Goal: Answer question/provide support

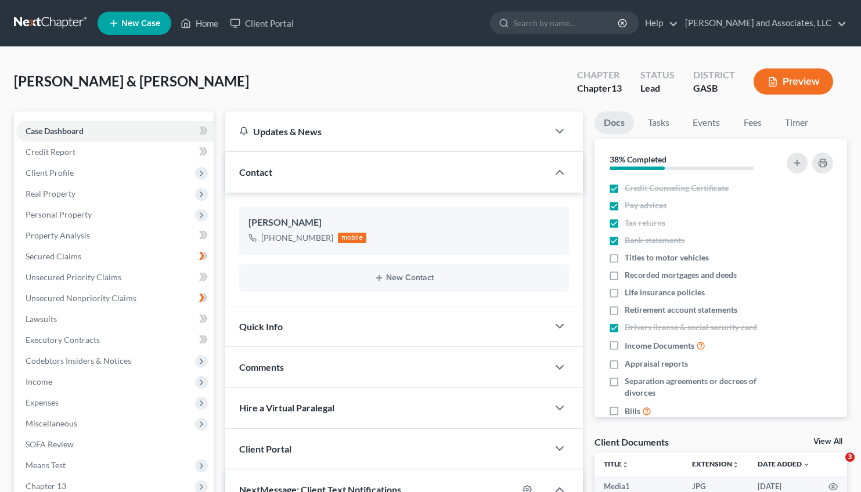
select select "0"
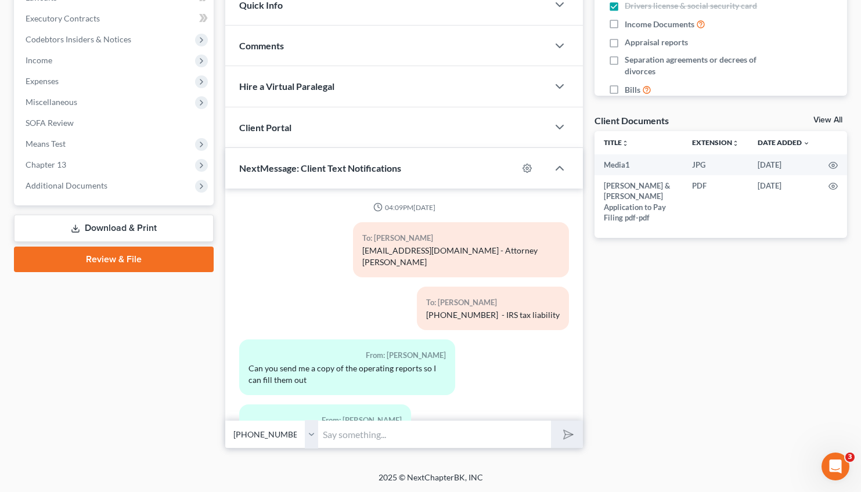
scroll to position [4986, 0]
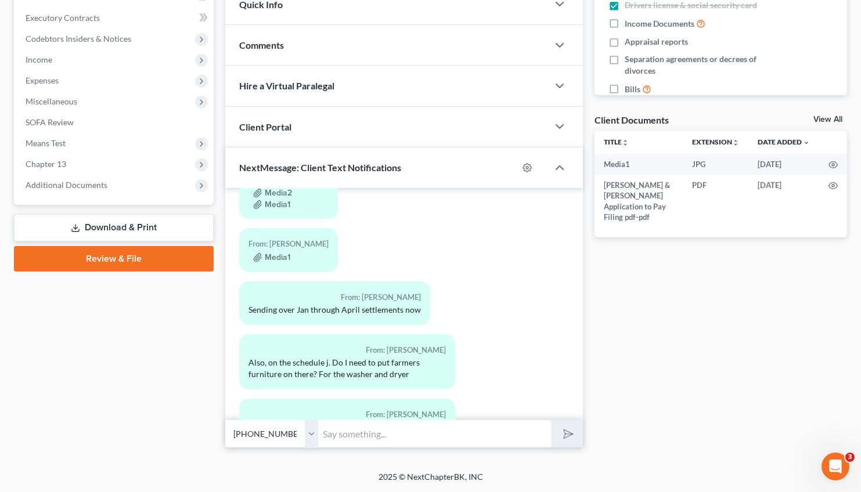
click at [345, 438] on input "text" at bounding box center [434, 434] width 233 height 28
type input "No maam"
click at [551, 420] on button "submit" at bounding box center [567, 433] width 32 height 27
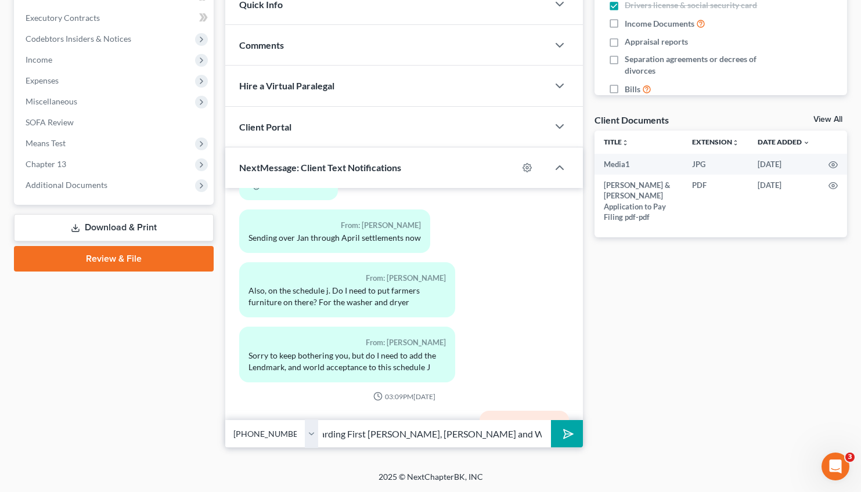
scroll to position [0, 157]
type input "No ma'am to both of your question regarding First [PERSON_NAME], [PERSON_NAME] …"
click at [551, 420] on button "submit" at bounding box center [567, 433] width 32 height 27
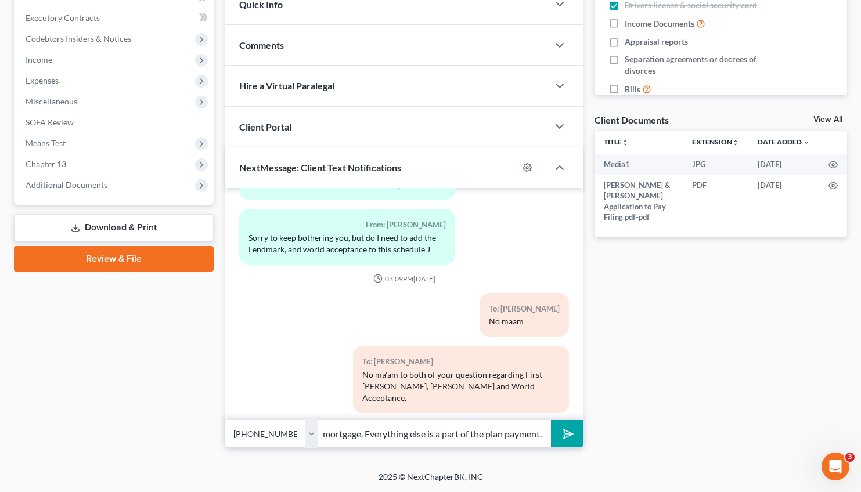
scroll to position [0, 74]
type input "Only reflect your mortgage. Everything else is a part of the plan payment."
click at [551, 420] on button "submit" at bounding box center [567, 433] width 32 height 27
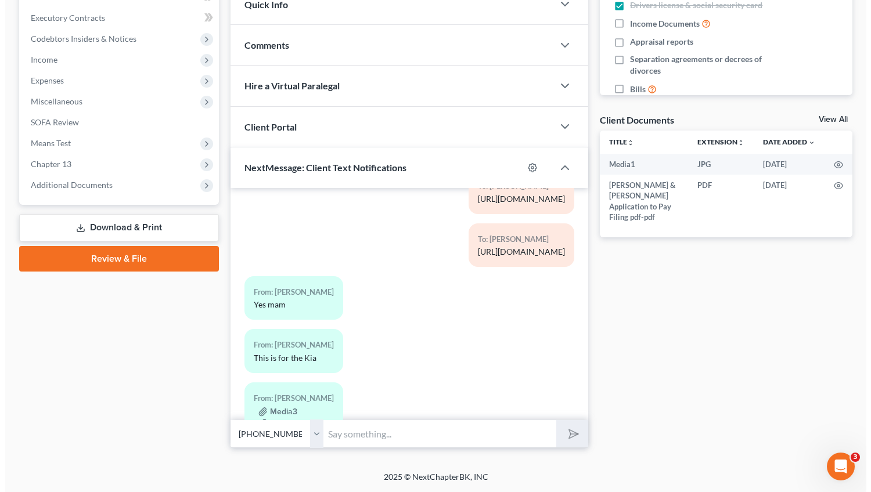
scroll to position [4771, 0]
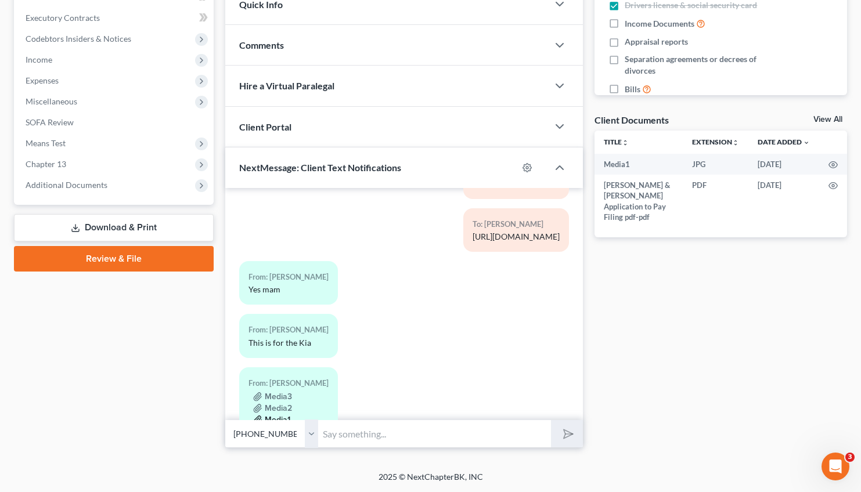
click at [278, 416] on button "Media1" at bounding box center [271, 420] width 37 height 9
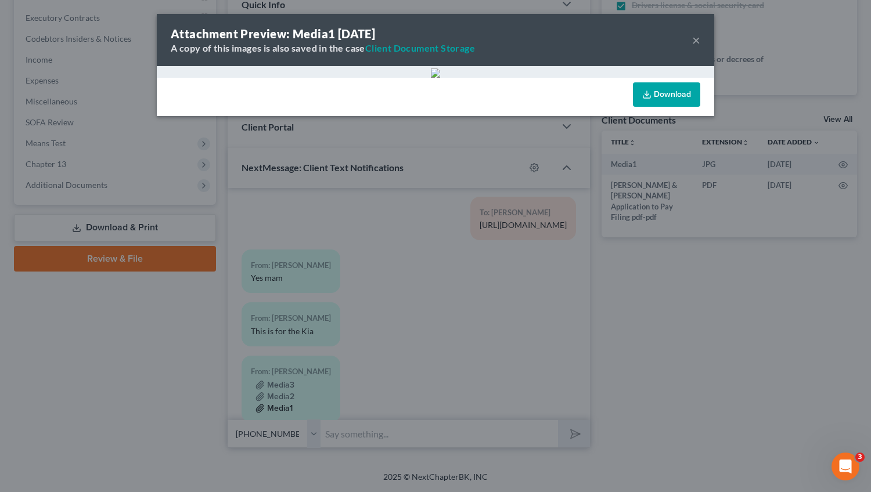
scroll to position [4747, 0]
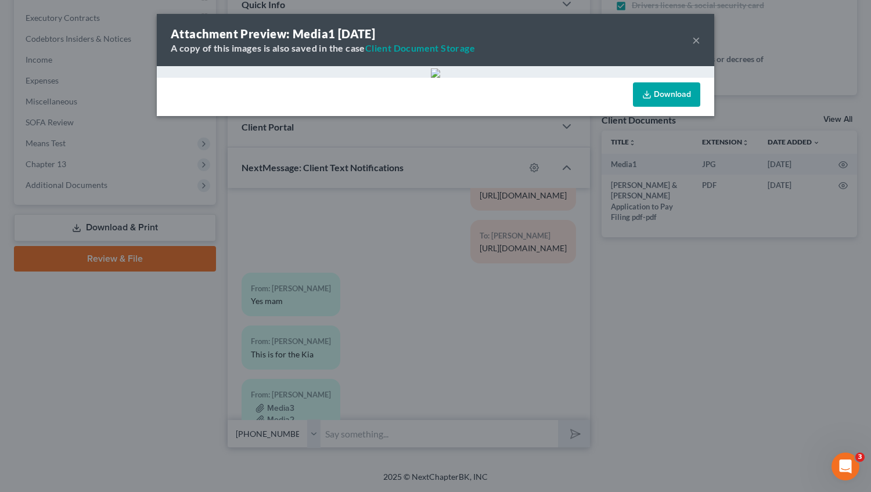
click at [440, 78] on img at bounding box center [435, 73] width 9 height 9
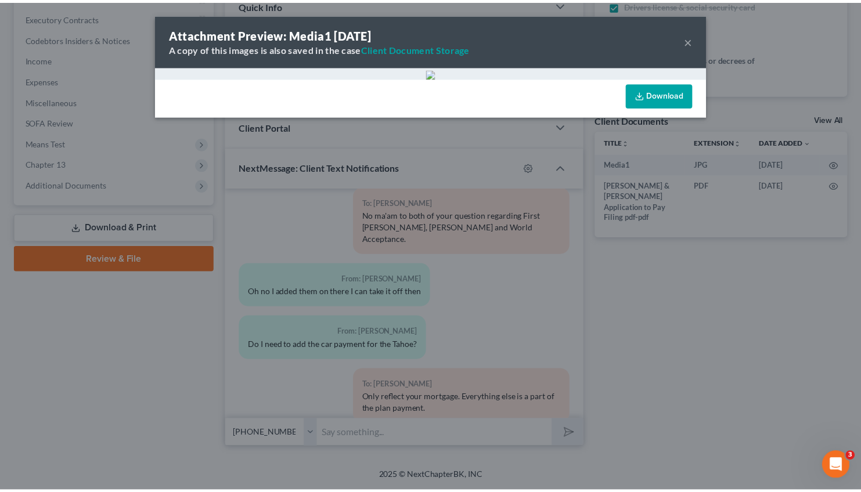
scroll to position [0, 0]
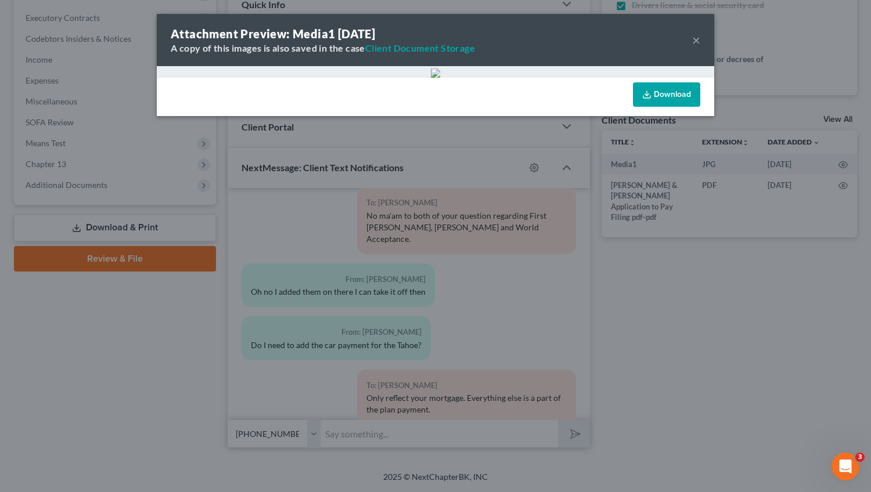
click at [692, 42] on button "×" at bounding box center [696, 40] width 8 height 14
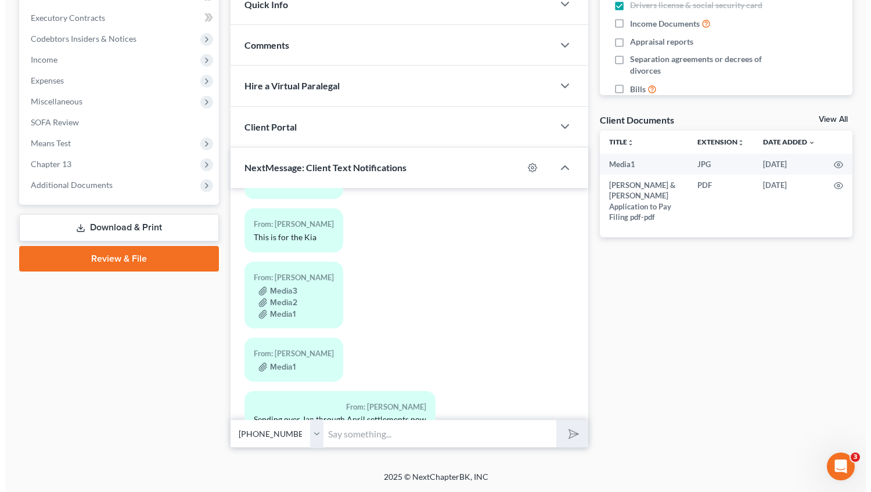
scroll to position [4873, 0]
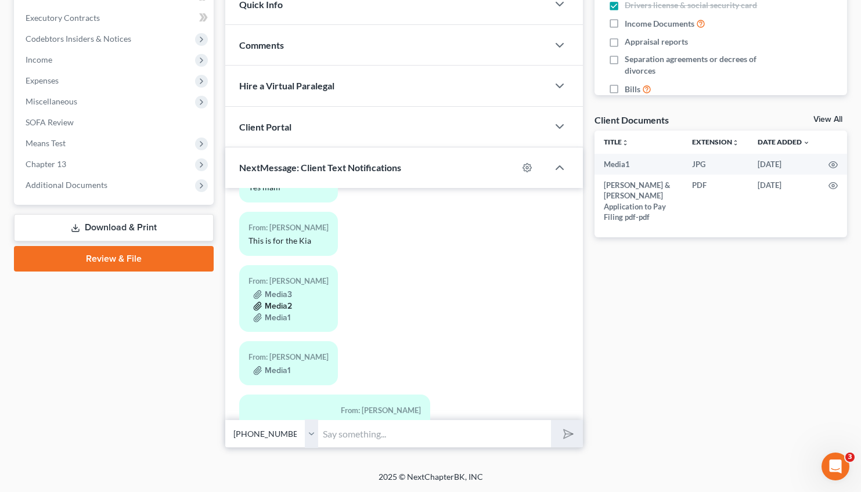
click at [269, 302] on button "Media2" at bounding box center [272, 306] width 39 height 9
drag, startPoint x: 863, startPoint y: 116, endPoint x: 871, endPoint y: 313, distance: 197.6
click at [283, 290] on button "Media3" at bounding box center [272, 294] width 39 height 9
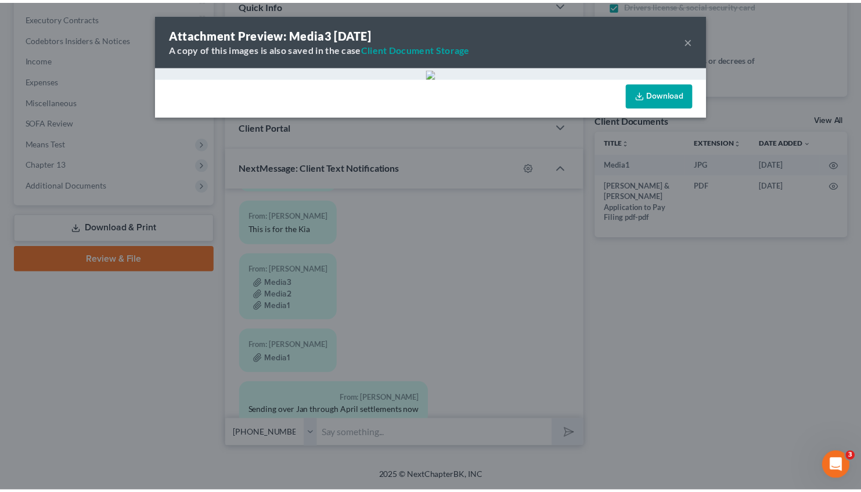
scroll to position [4850, 0]
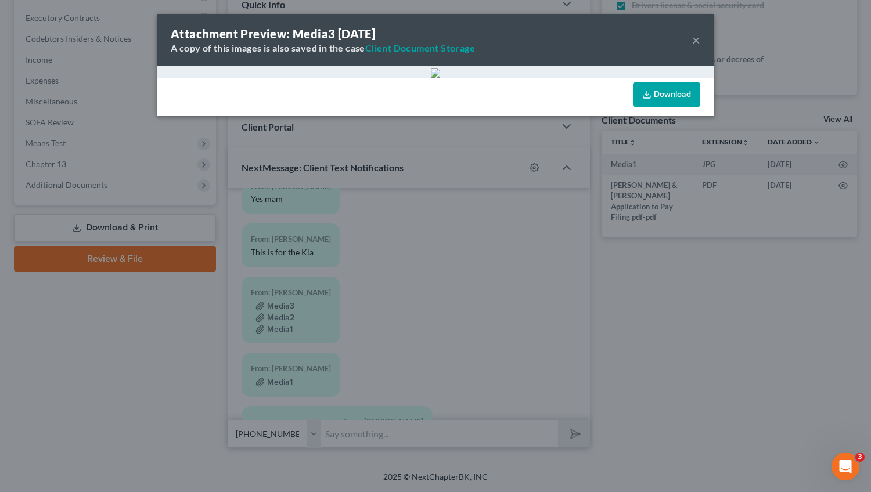
click at [689, 42] on div "Attachment Preview: Media3 [DATE] A copy of this images is also saved in the ca…" at bounding box center [435, 40] width 557 height 52
click at [693, 38] on button "×" at bounding box center [696, 40] width 8 height 14
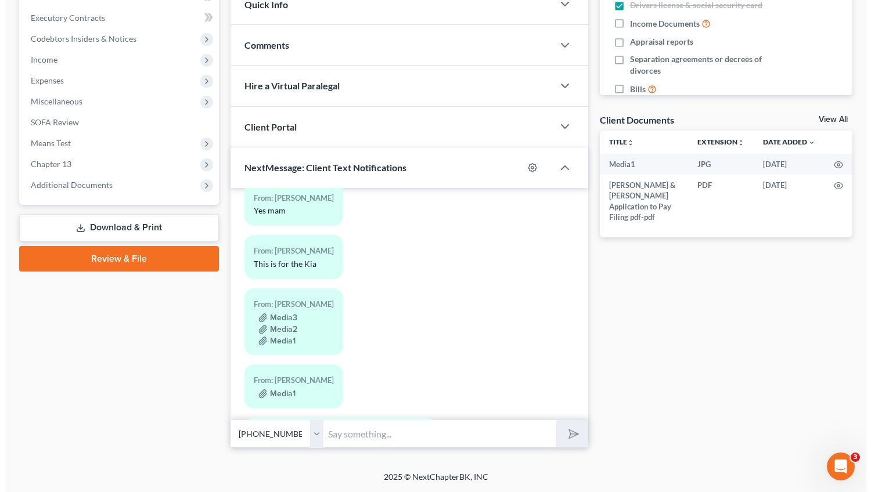
scroll to position [4873, 0]
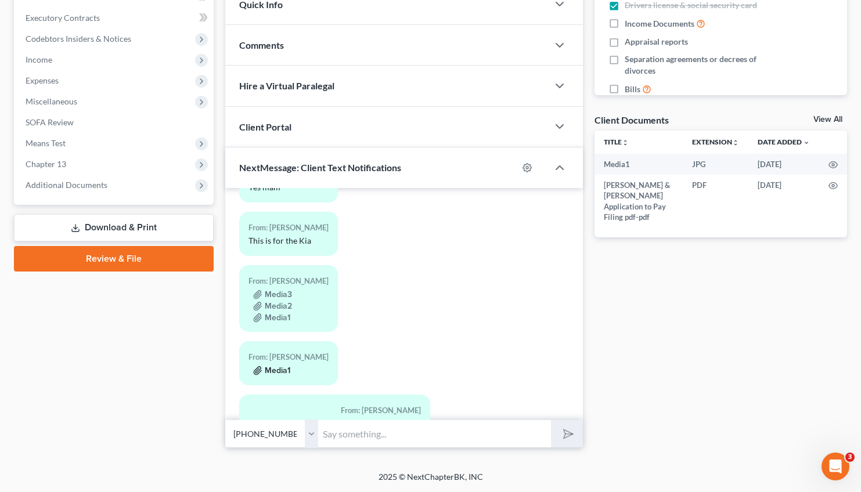
click at [276, 366] on button "Media1" at bounding box center [271, 370] width 37 height 9
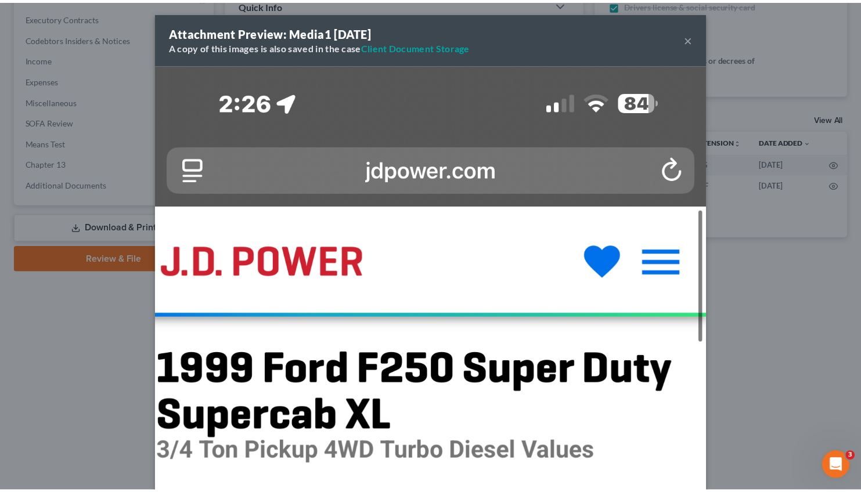
scroll to position [0, 0]
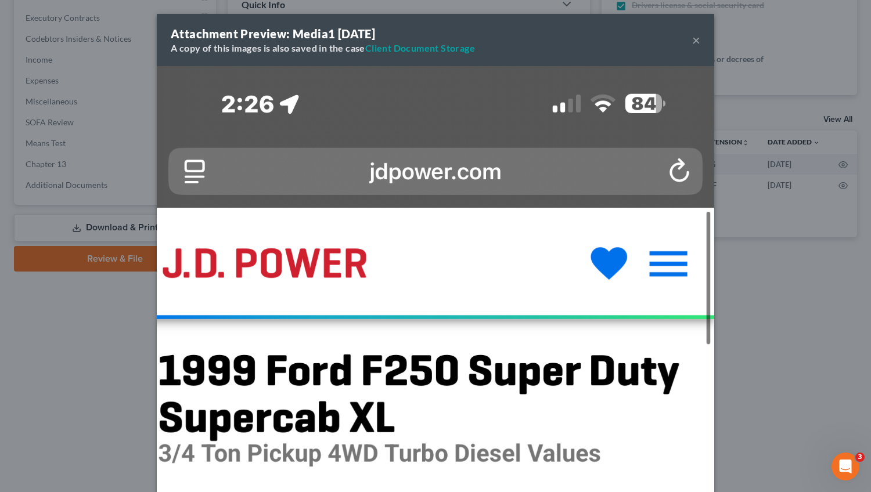
click at [692, 39] on button "×" at bounding box center [696, 40] width 8 height 14
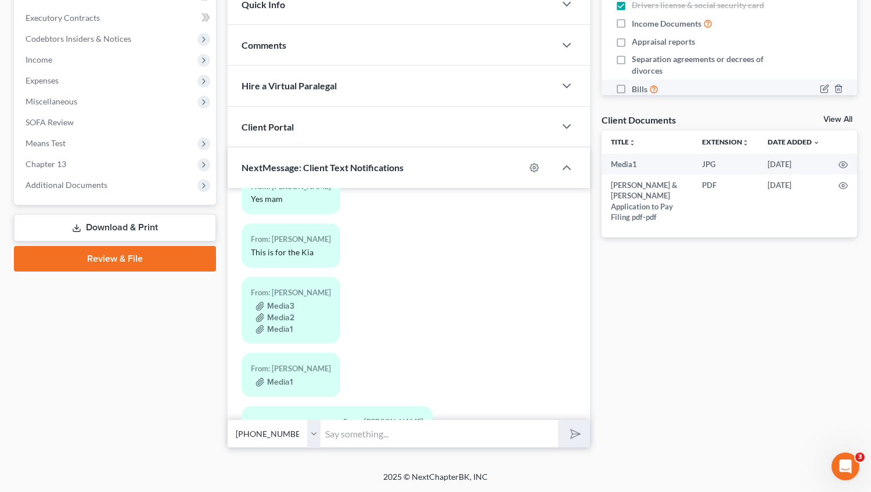
scroll to position [4873, 0]
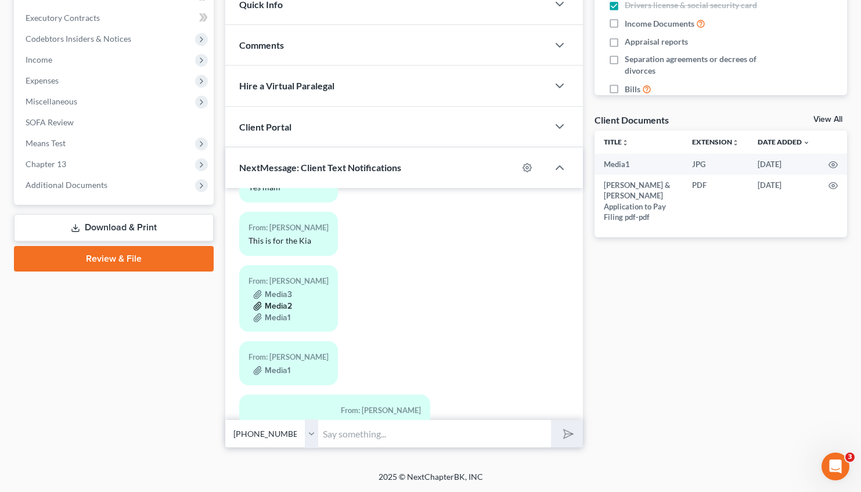
click at [274, 302] on button "Media2" at bounding box center [272, 306] width 39 height 9
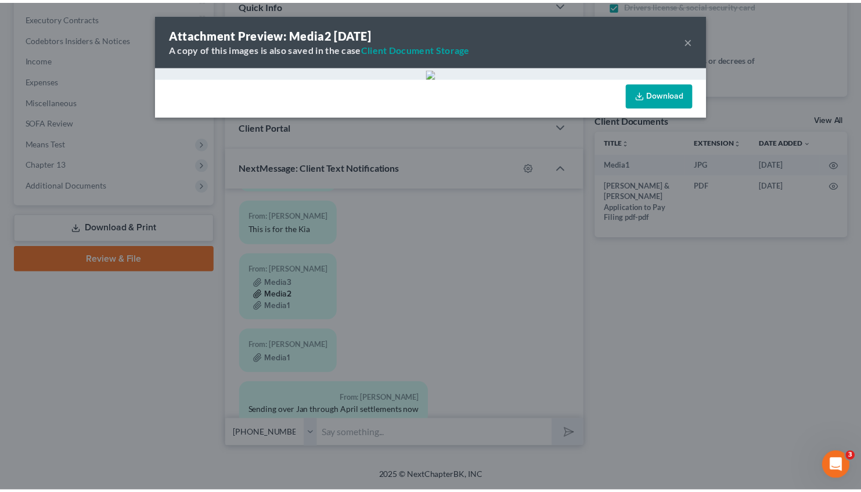
scroll to position [4850, 0]
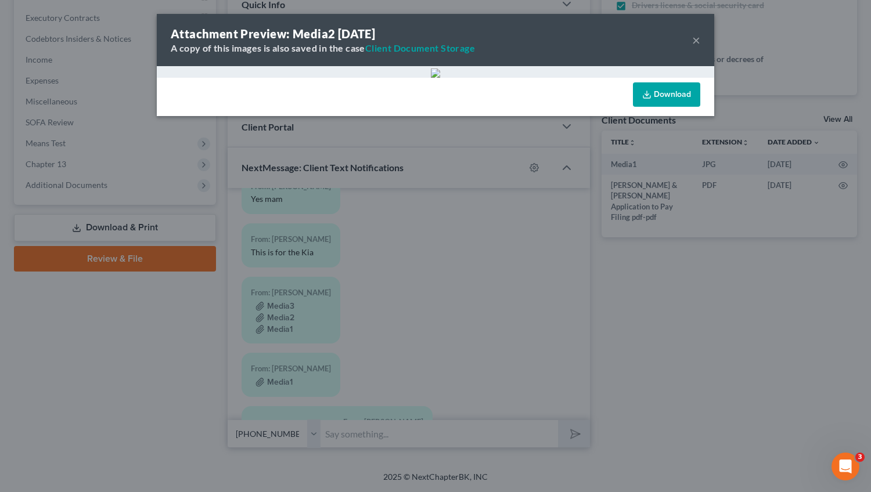
click at [687, 46] on div "Attachment Preview: Media2 [DATE] A copy of this images is also saved in the ca…" at bounding box center [435, 40] width 557 height 52
click at [694, 41] on button "×" at bounding box center [696, 40] width 8 height 14
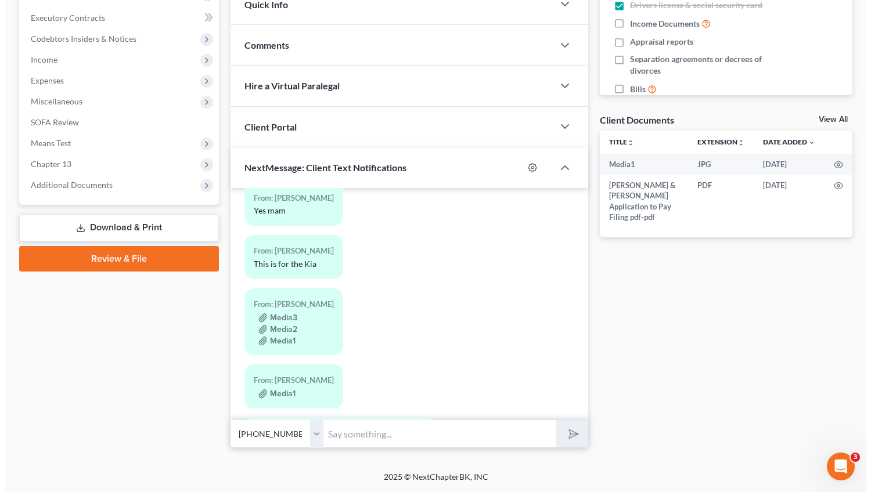
scroll to position [4873, 0]
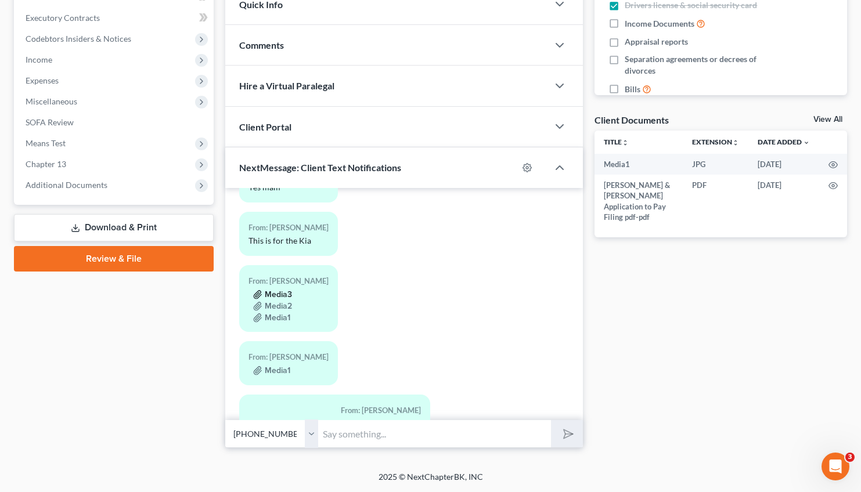
click at [275, 290] on button "Media3" at bounding box center [272, 294] width 39 height 9
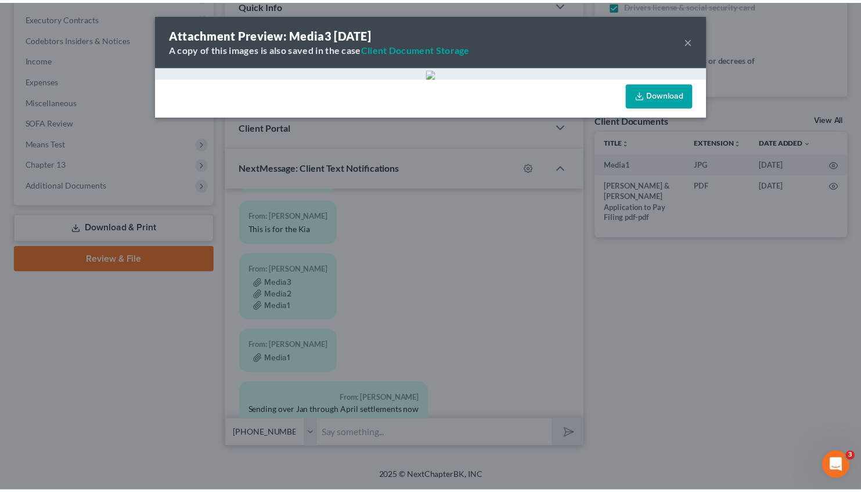
scroll to position [4850, 0]
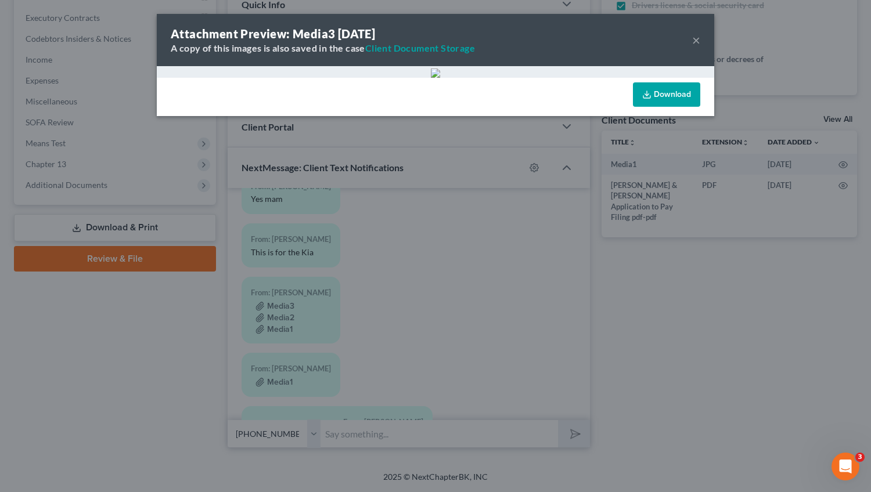
click at [699, 39] on button "×" at bounding box center [696, 40] width 8 height 14
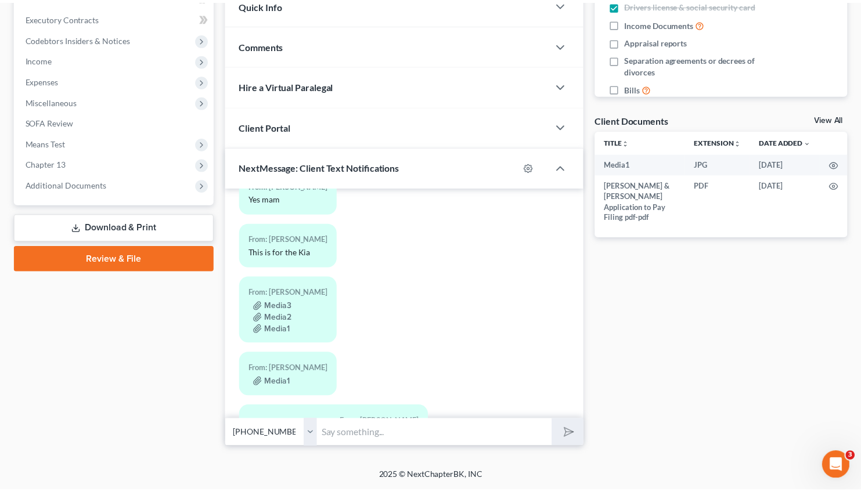
scroll to position [4873, 0]
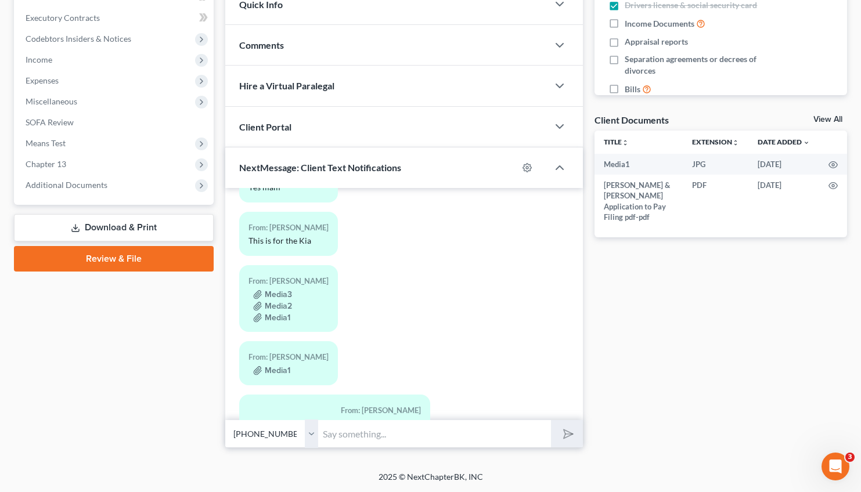
click at [364, 446] on input "text" at bounding box center [434, 434] width 233 height 28
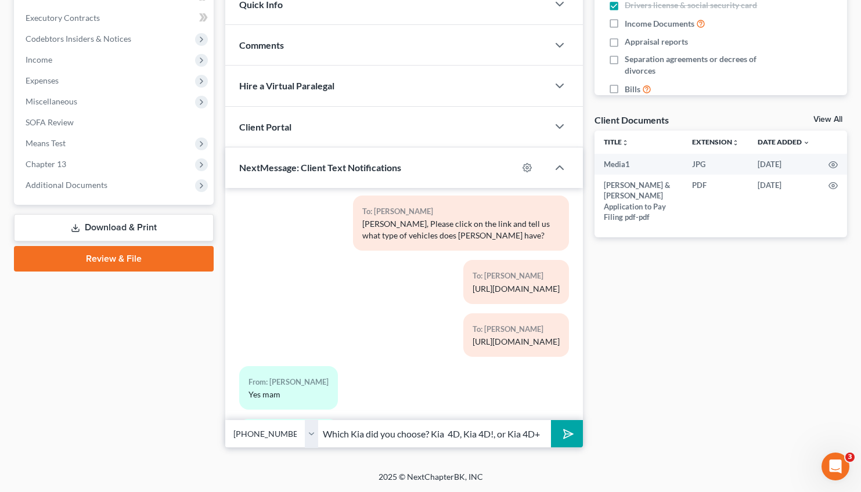
scroll to position [0, 1]
type input "Which Kia did you choose? Kia 4D, Kia 4D!, or Kia 4D+"
click at [545, 419] on div "From: [PERSON_NAME] This is for the Kia" at bounding box center [404, 445] width 342 height 53
click at [567, 429] on icon "submit" at bounding box center [566, 434] width 16 height 16
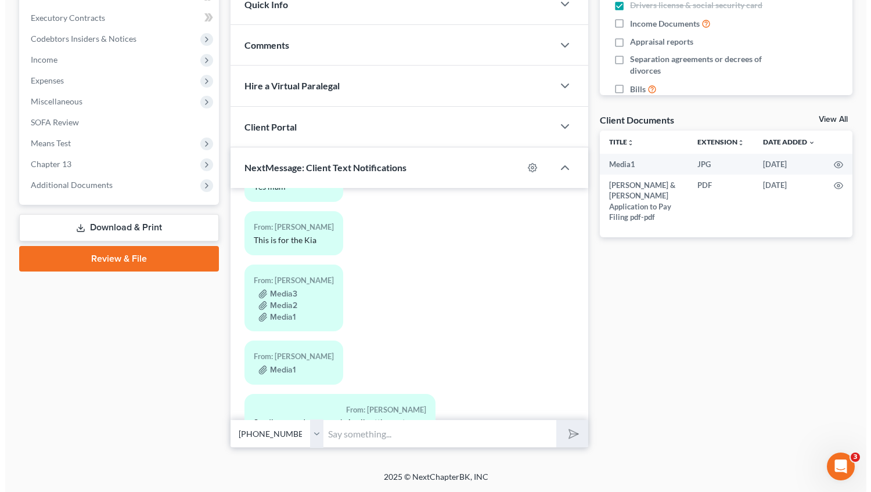
scroll to position [4862, 0]
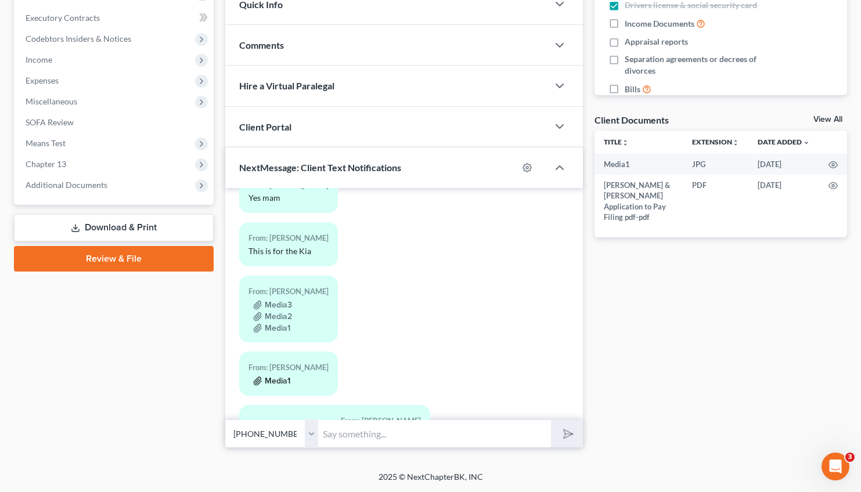
click at [276, 377] on button "Media1" at bounding box center [271, 381] width 37 height 9
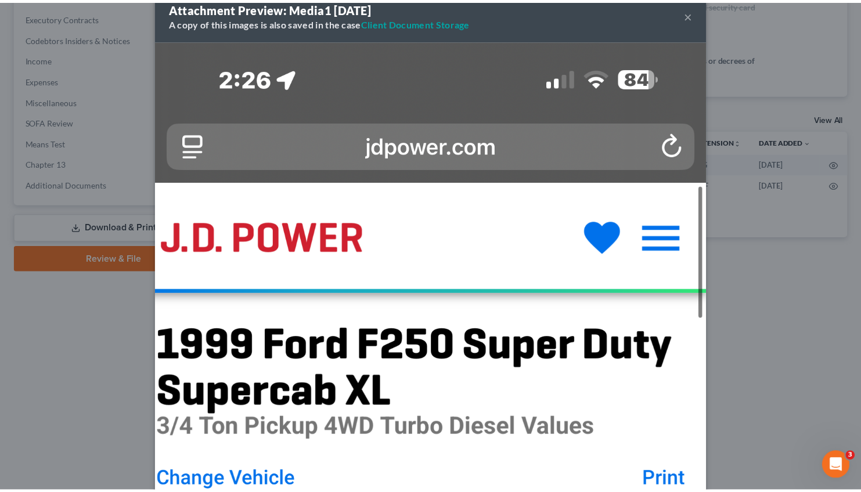
scroll to position [0, 0]
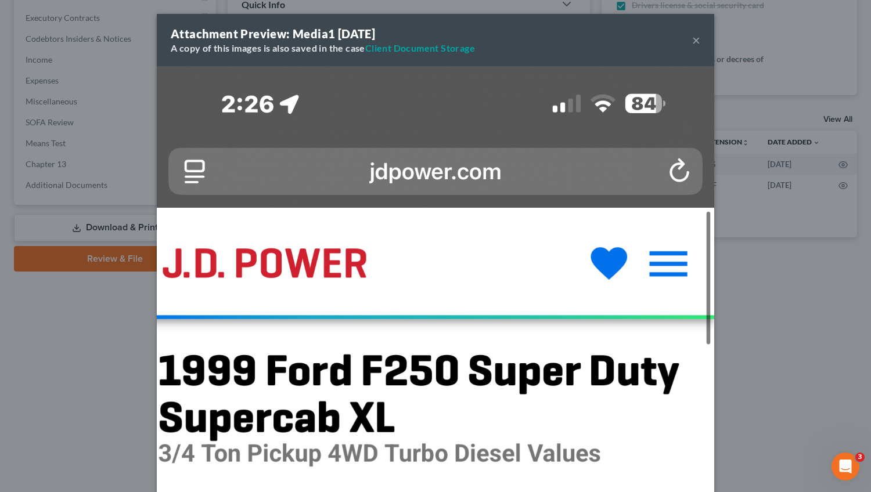
click at [692, 42] on button "×" at bounding box center [696, 40] width 8 height 14
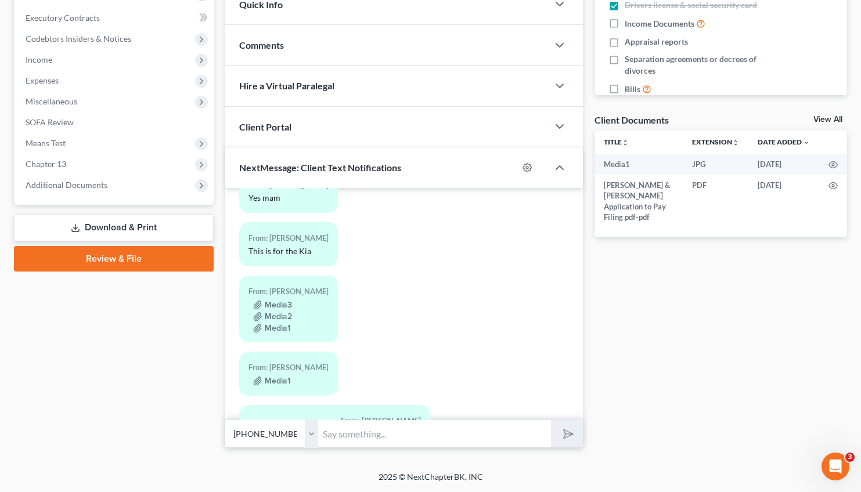
scroll to position [5465, 0]
